Goal: Information Seeking & Learning: Learn about a topic

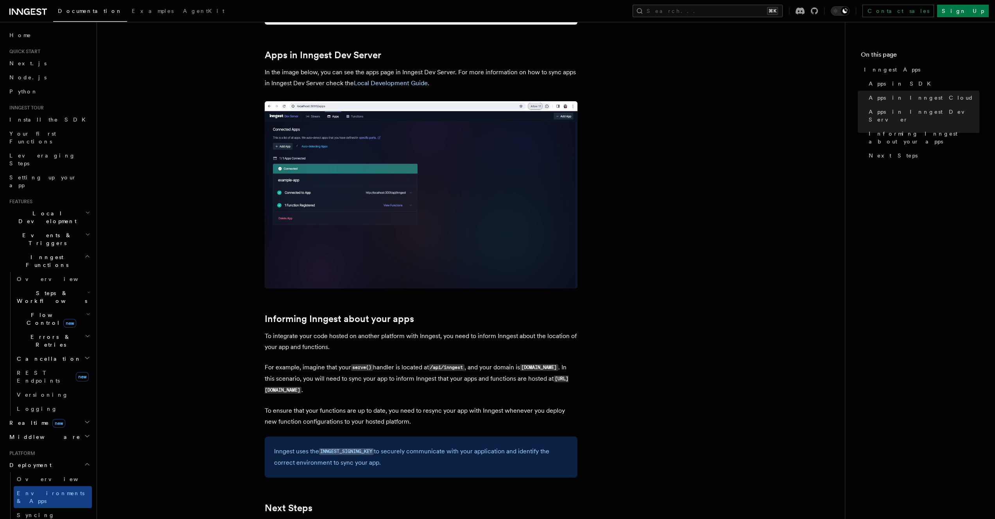
scroll to position [1043, 0]
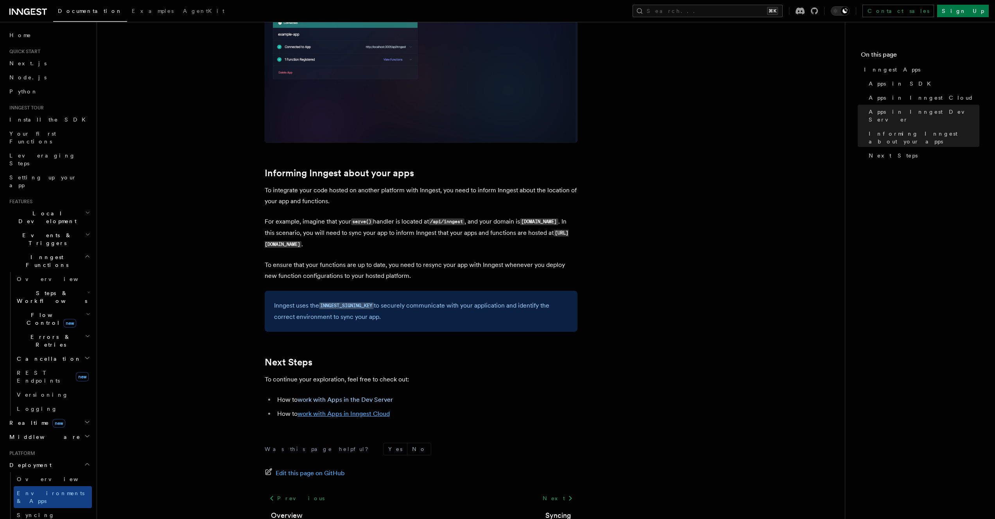
click at [347, 412] on link "work with Apps in Inngest Cloud" at bounding box center [344, 413] width 92 height 7
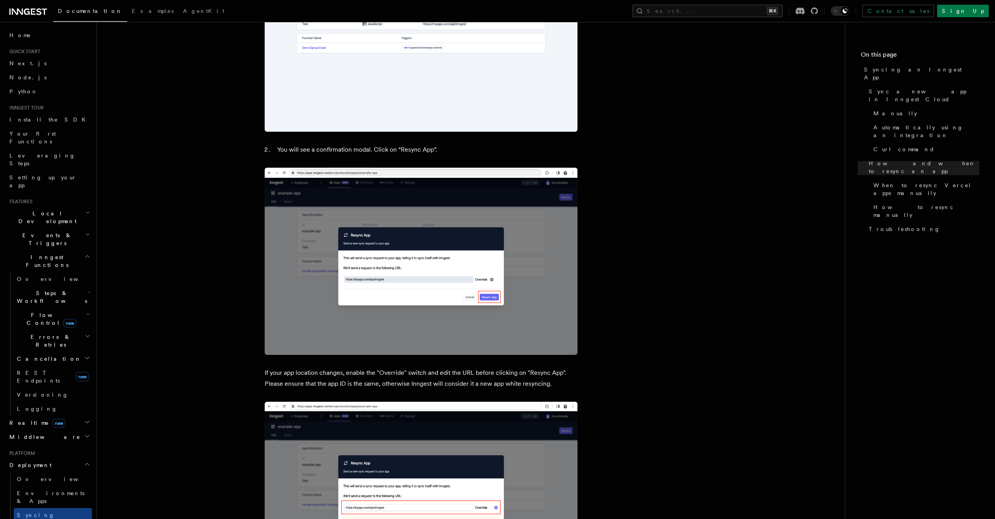
scroll to position [2078, 0]
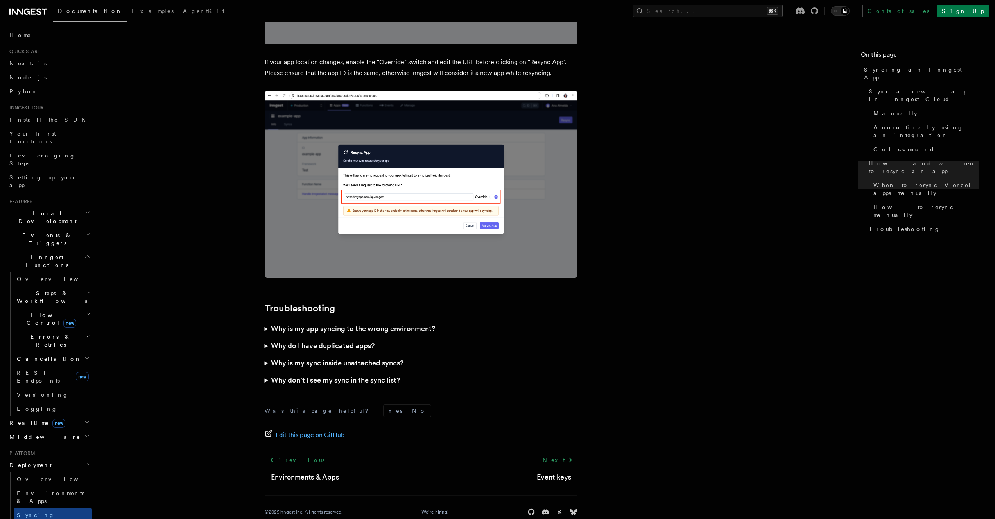
click at [269, 337] on summary "Why do I have duplicated apps?" at bounding box center [421, 345] width 313 height 17
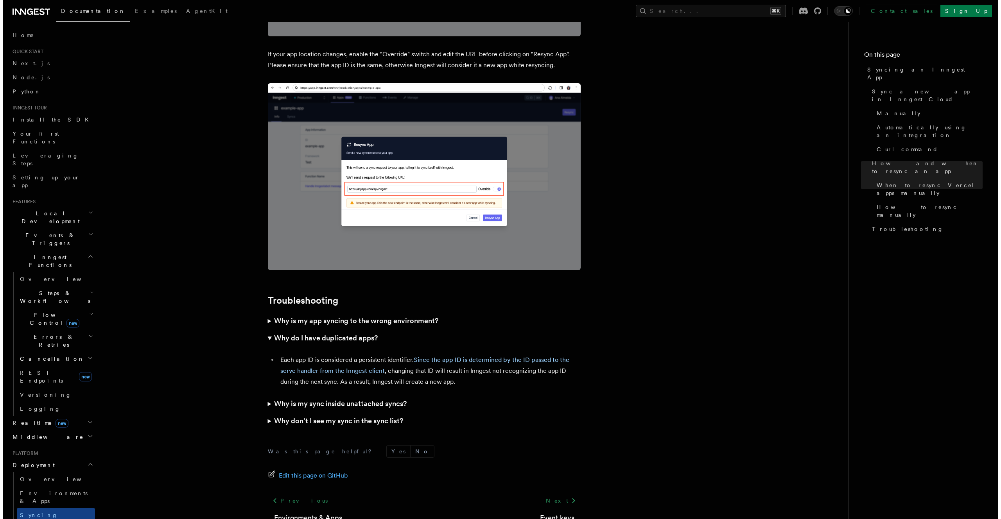
scroll to position [2086, 0]
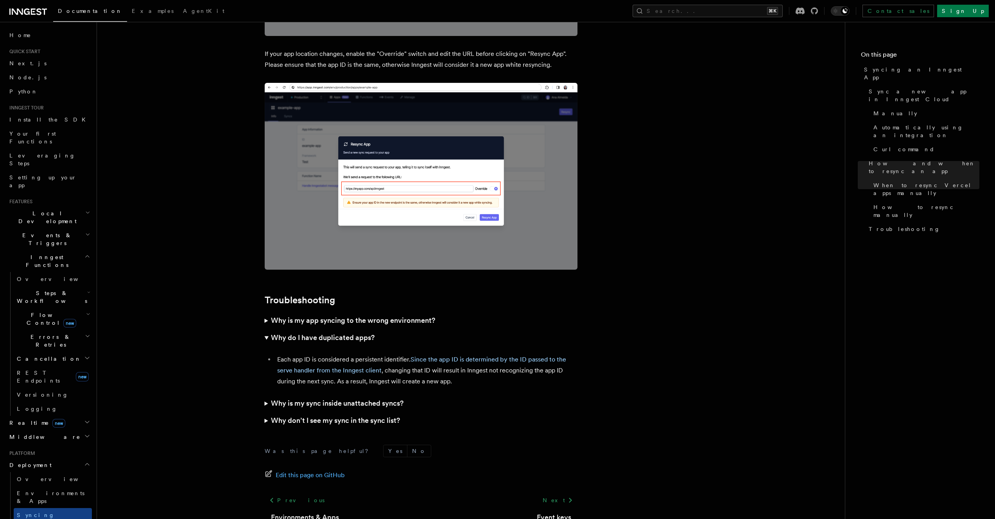
click at [343, 315] on h3 "Why is my app syncing to the wrong environment?" at bounding box center [353, 320] width 164 height 11
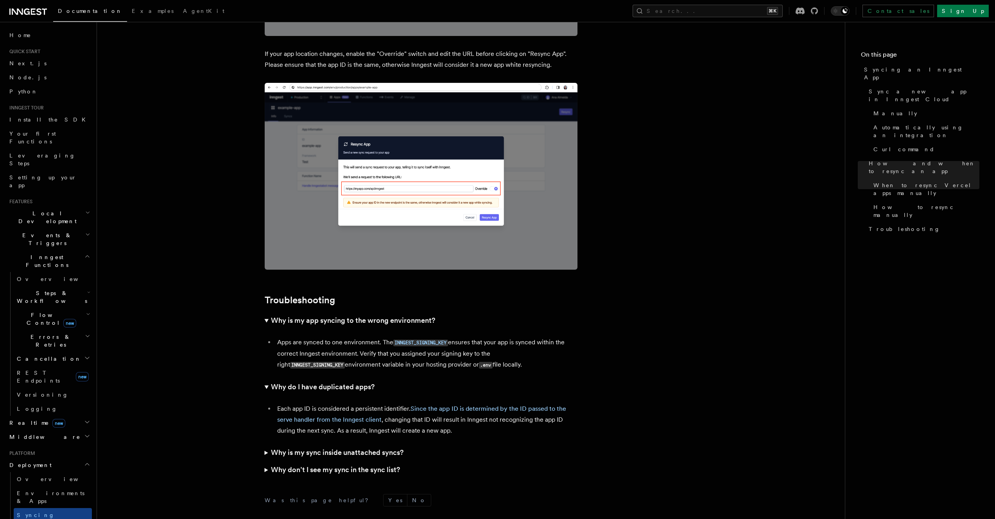
click at [738, 17] on div "Documentation Examples AgentKit Search... ⌘K Contact sales Sign Up" at bounding box center [497, 11] width 995 height 22
click at [736, 14] on button "Search... ⌘K" at bounding box center [708, 11] width 150 height 13
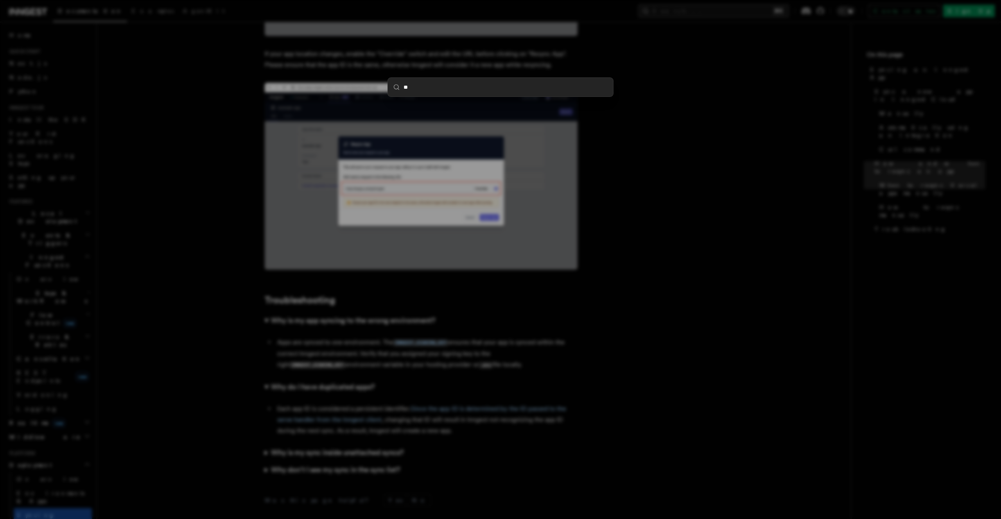
type input "***"
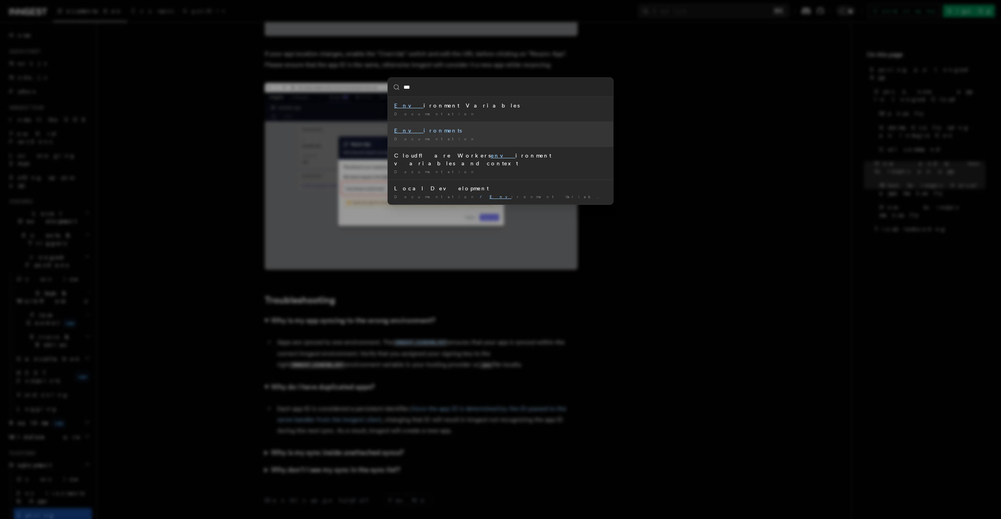
click at [474, 136] on div "Documentation /" at bounding box center [500, 139] width 213 height 6
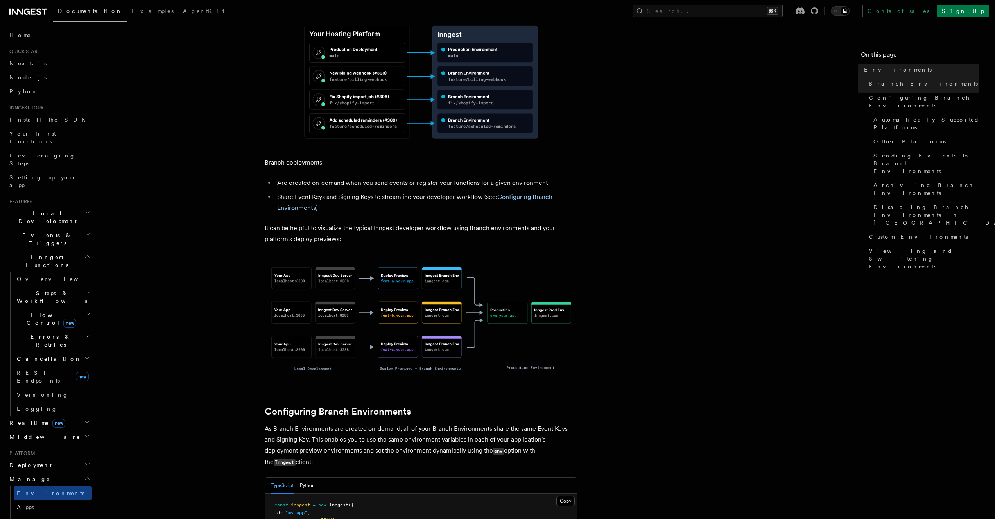
scroll to position [461, 0]
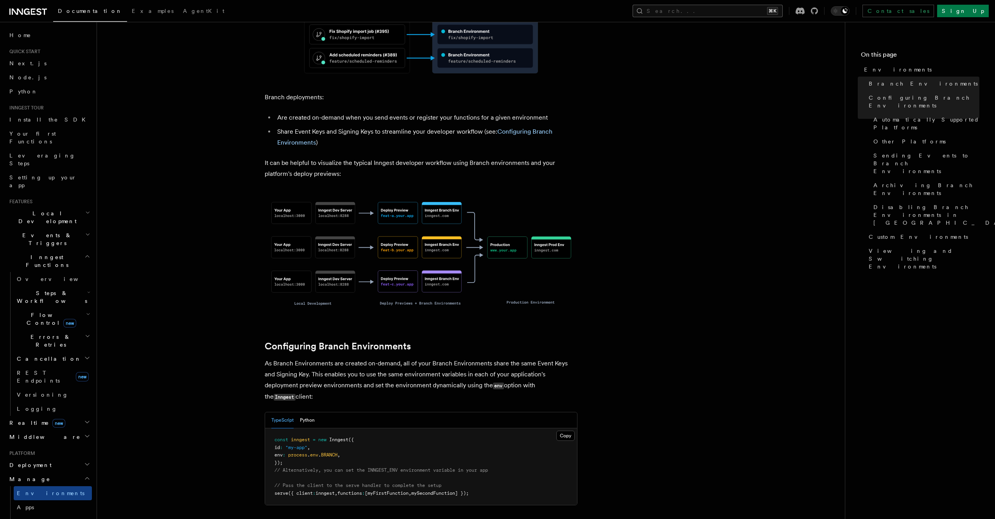
click at [739, 14] on button "Search... ⌘K" at bounding box center [708, 11] width 150 height 13
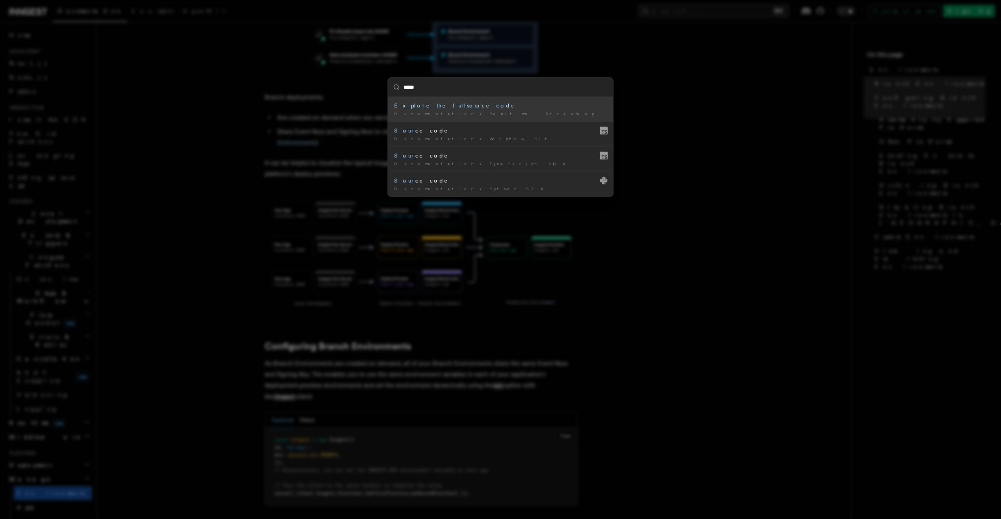
type input "******"
click at [467, 104] on mark "source" at bounding box center [478, 105] width 23 height 6
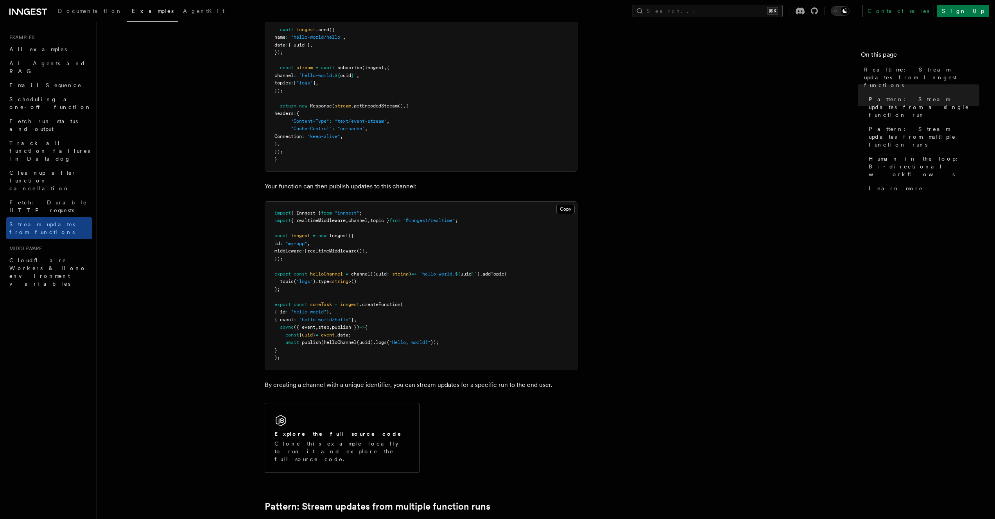
scroll to position [318, 0]
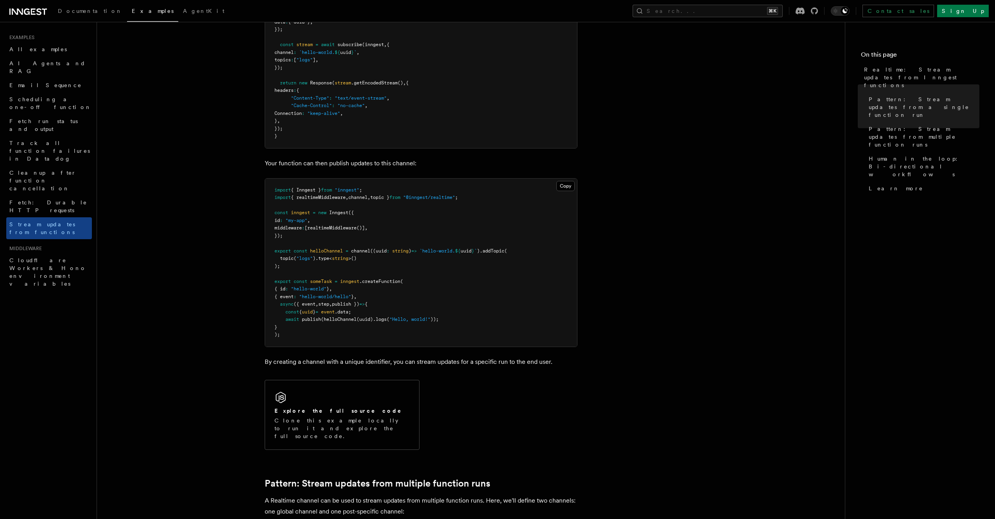
scroll to position [0, 0]
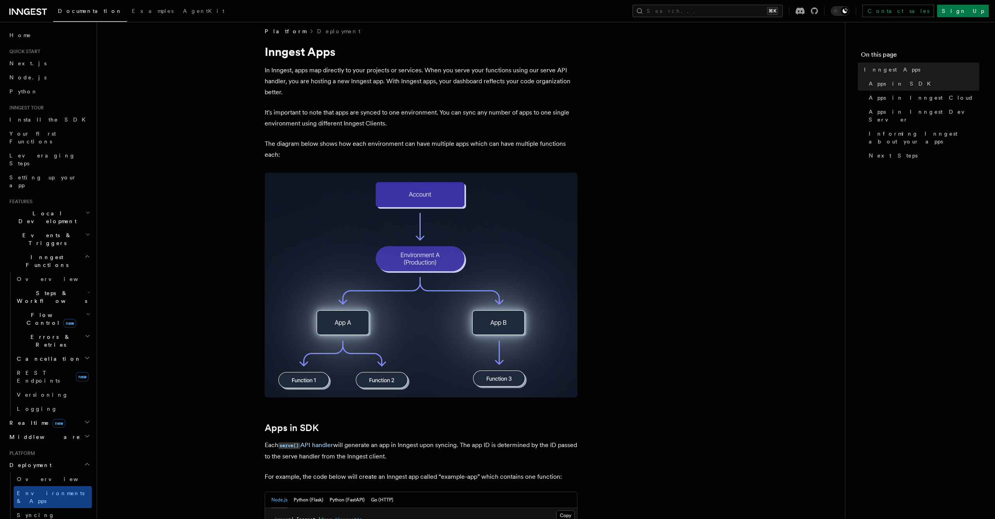
scroll to position [99, 0]
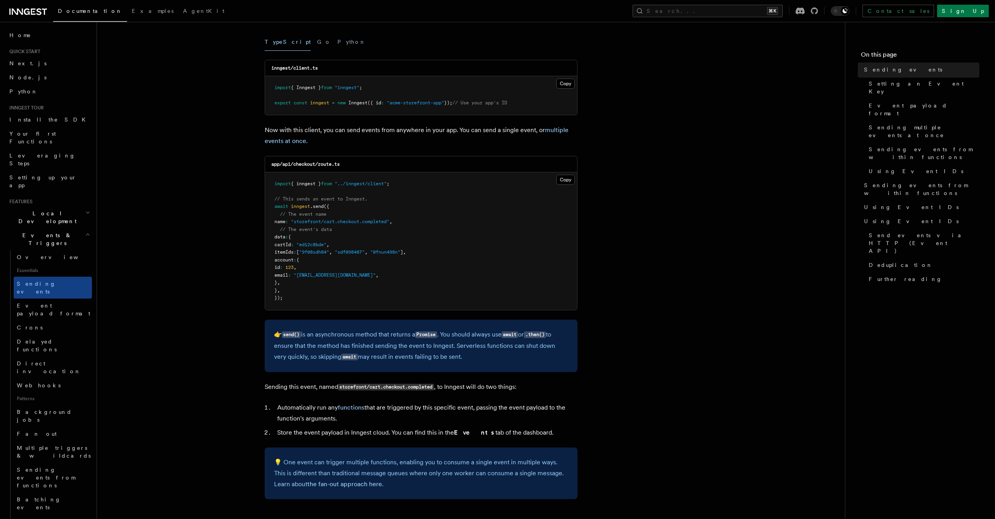
scroll to position [109, 0]
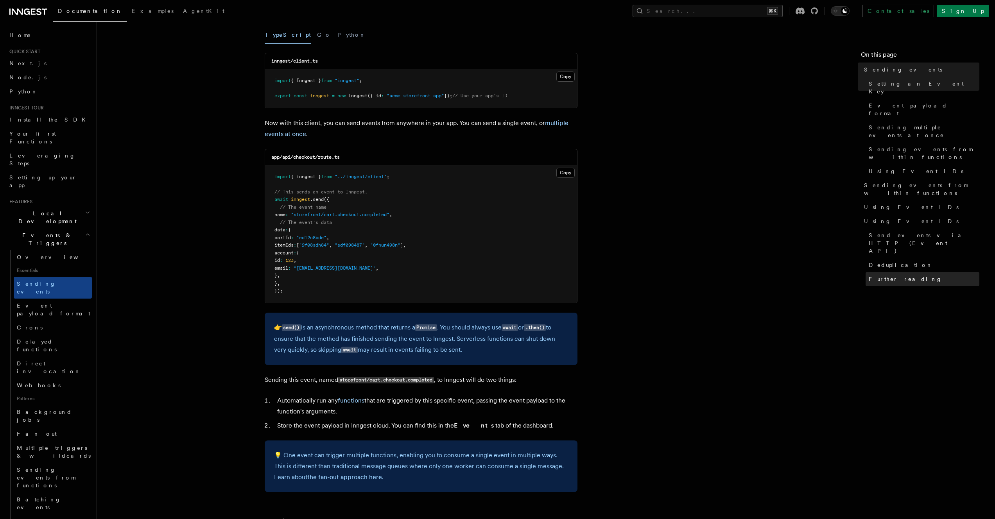
click at [901, 275] on span "Further reading" at bounding box center [906, 279] width 74 height 8
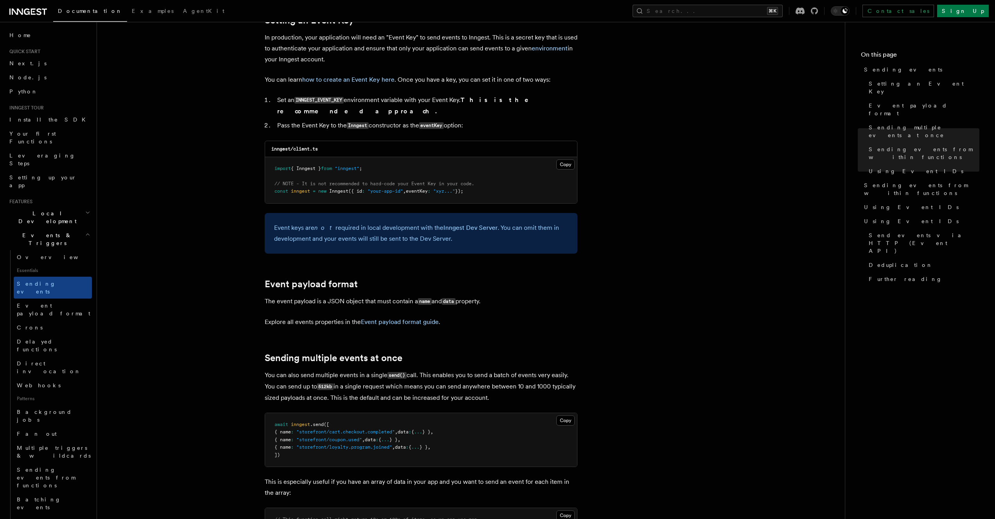
scroll to position [609, 0]
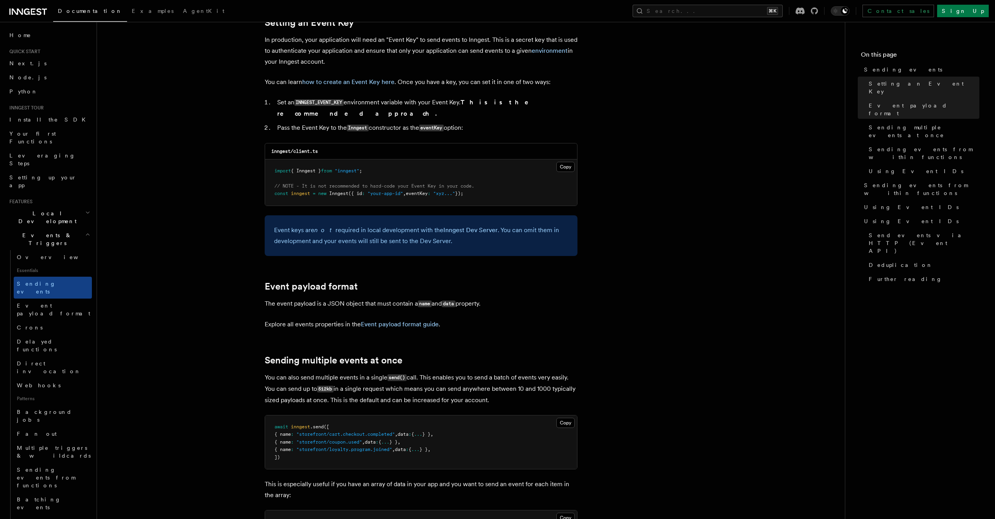
click at [75, 228] on h2 "Events & Triggers" at bounding box center [49, 239] width 86 height 22
click at [84, 250] on h2 "Inngest Functions" at bounding box center [49, 261] width 86 height 22
click at [86, 314] on h2 "Deployment" at bounding box center [49, 321] width 86 height 14
click at [84, 318] on icon "button" at bounding box center [87, 321] width 6 height 6
click at [85, 320] on icon "button" at bounding box center [87, 321] width 4 height 2
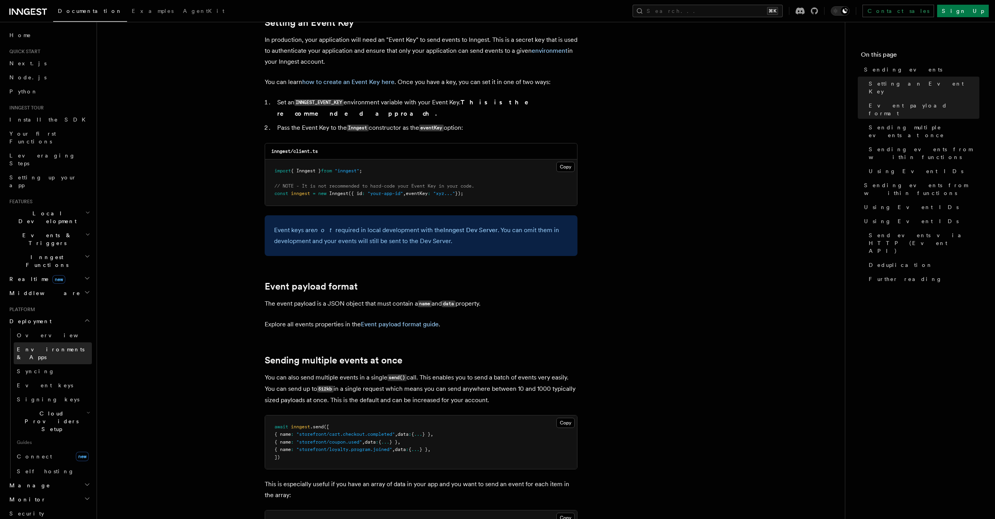
click at [68, 346] on span "Environments & Apps" at bounding box center [51, 353] width 68 height 14
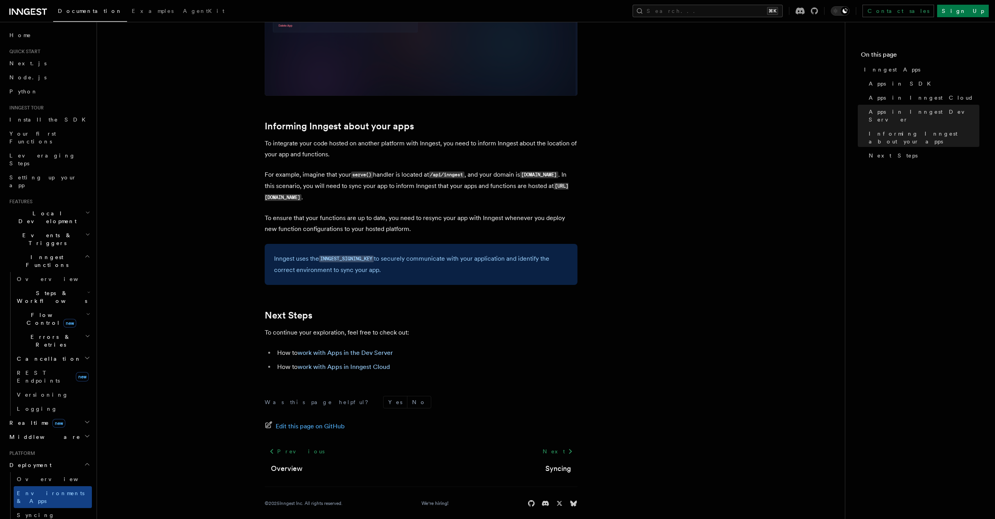
scroll to position [1097, 0]
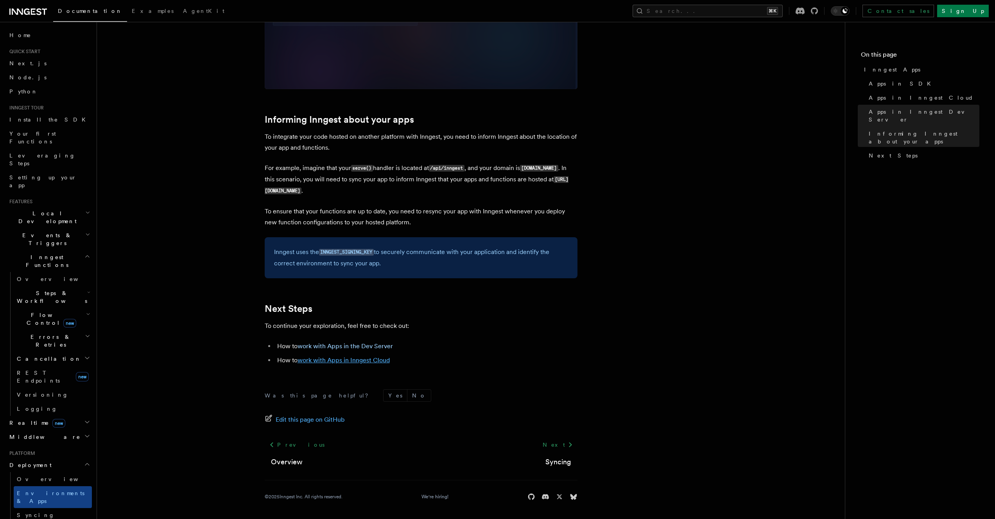
click at [369, 362] on link "work with Apps in Inngest Cloud" at bounding box center [344, 360] width 92 height 7
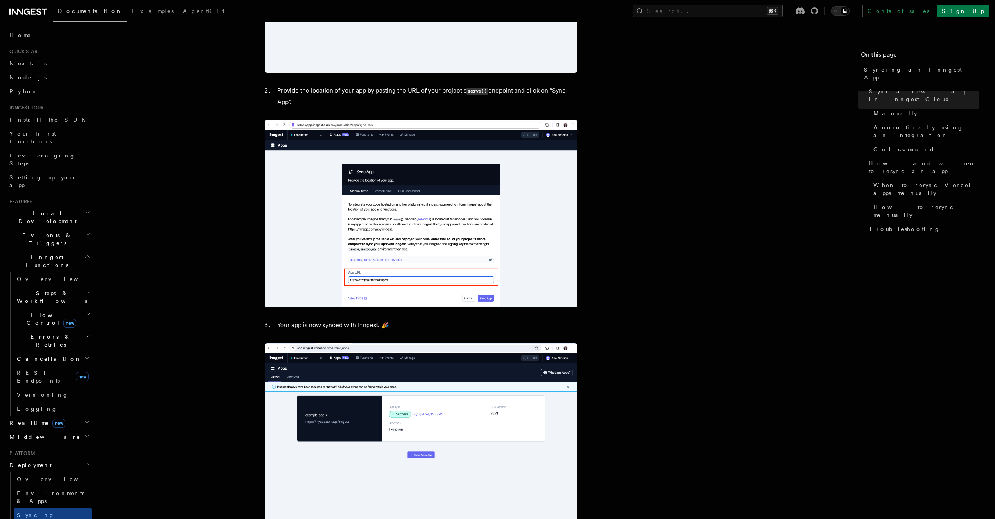
scroll to position [865, 0]
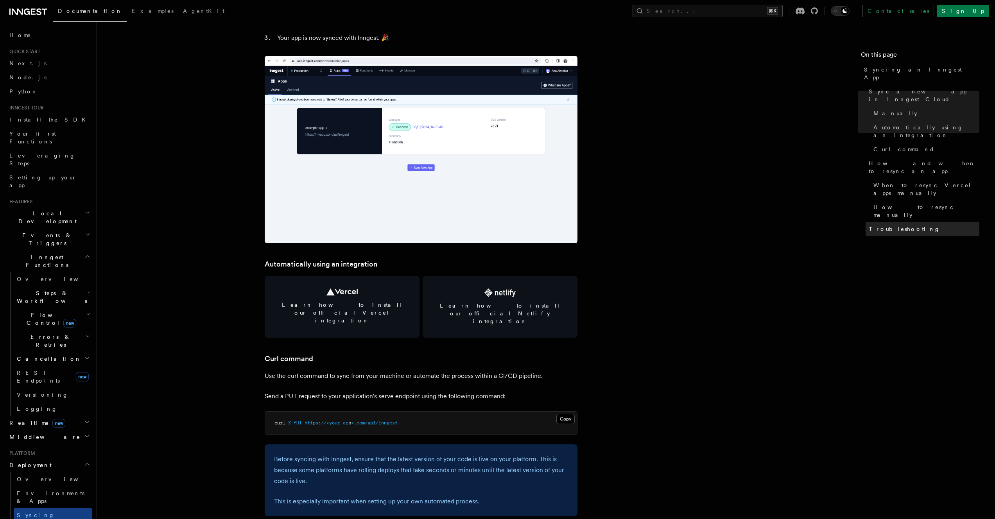
click at [888, 225] on span "Troubleshooting" at bounding box center [905, 229] width 72 height 8
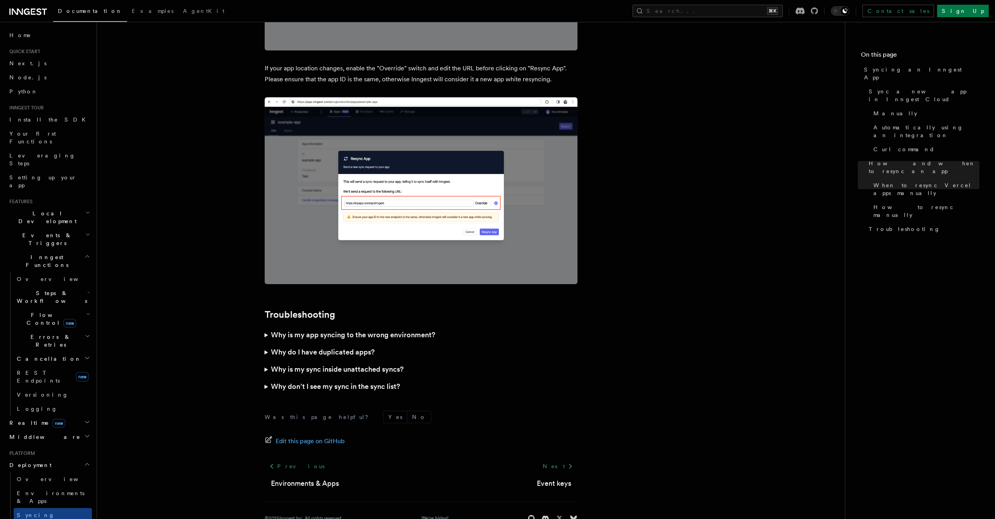
scroll to position [2078, 0]
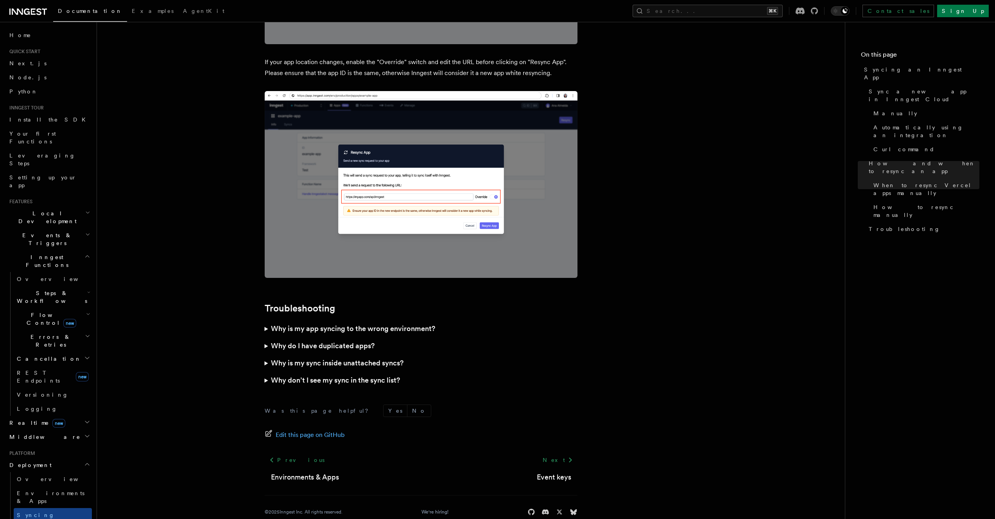
click at [305, 323] on h3 "Why is my app syncing to the wrong environment?" at bounding box center [353, 328] width 164 height 11
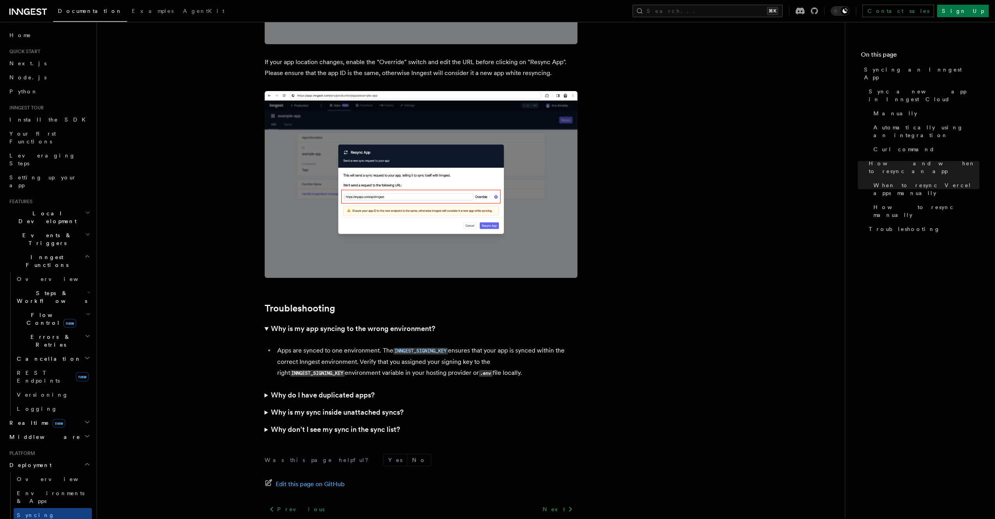
click at [268, 320] on summary "Why is my app syncing to the wrong environment?" at bounding box center [421, 328] width 313 height 17
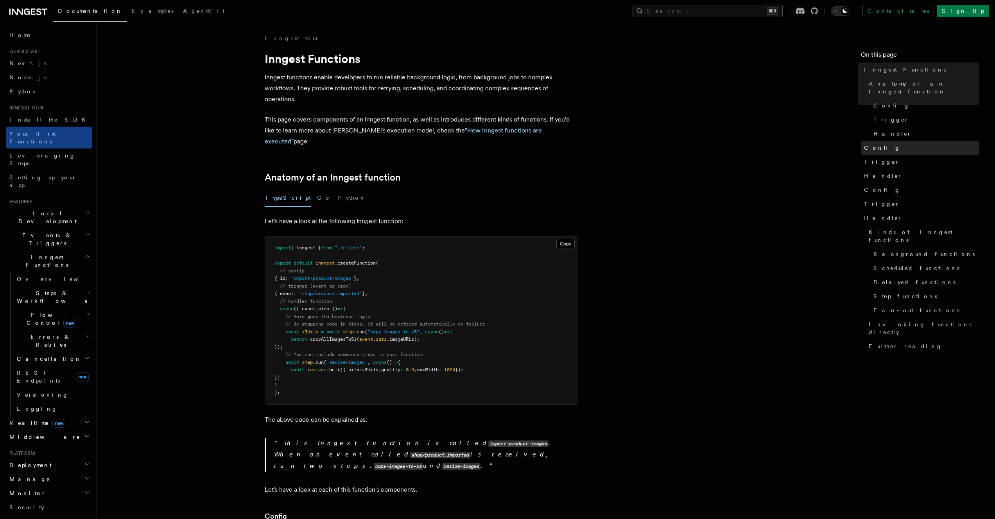
click at [864, 144] on span "Config" at bounding box center [882, 148] width 36 height 8
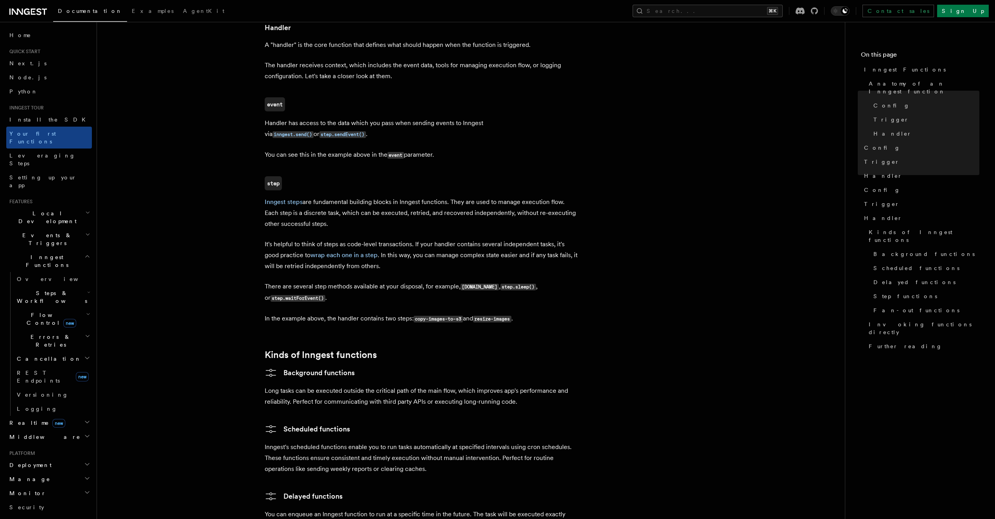
scroll to position [1095, 0]
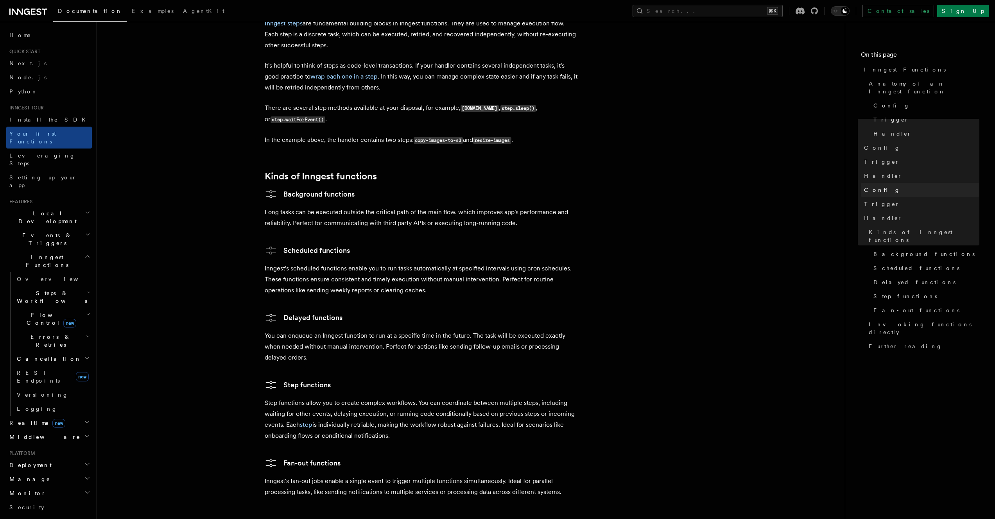
click at [892, 183] on link "Config" at bounding box center [920, 190] width 118 height 14
click at [891, 99] on link "Config" at bounding box center [925, 106] width 109 height 14
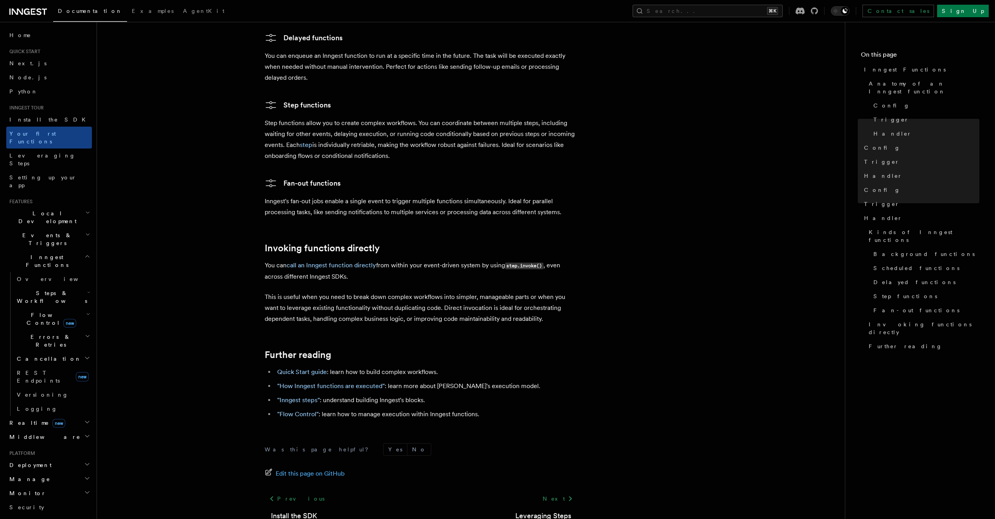
scroll to position [1377, 0]
click at [366, 381] on link ""How Inngest functions are executed"" at bounding box center [331, 384] width 108 height 7
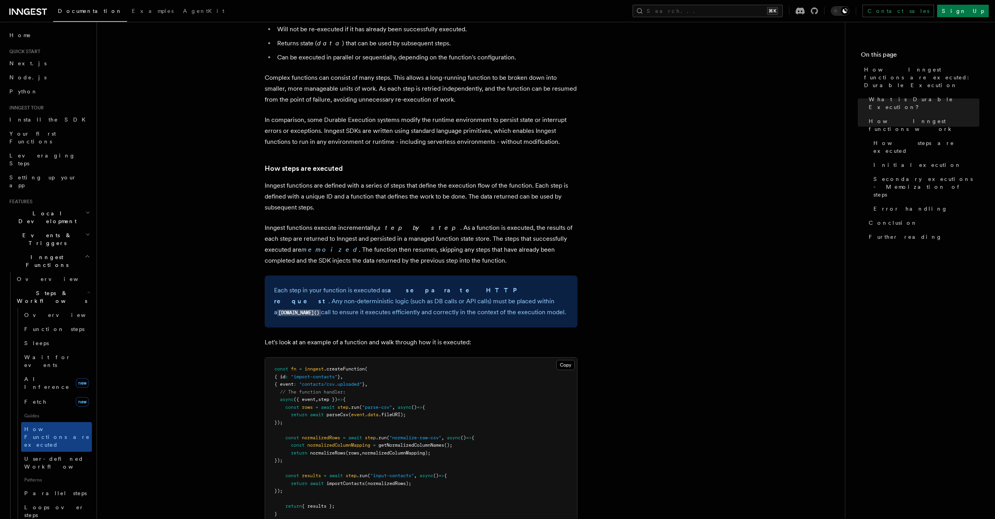
scroll to position [451, 0]
click at [58, 228] on h2 "Events & Triggers" at bounding box center [49, 239] width 86 height 22
click at [50, 250] on link "Overview" at bounding box center [53, 257] width 78 height 14
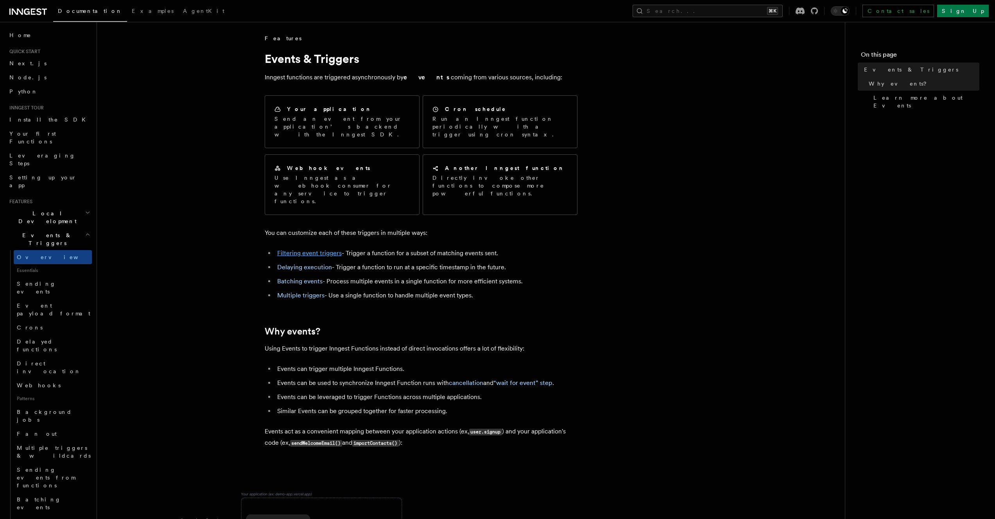
click at [302, 249] on link "Filtering event triggers" at bounding box center [309, 252] width 65 height 7
